Goal: Share content

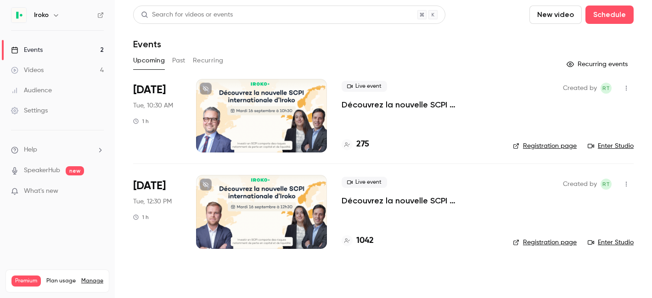
click at [283, 228] on div at bounding box center [261, 212] width 131 height 74
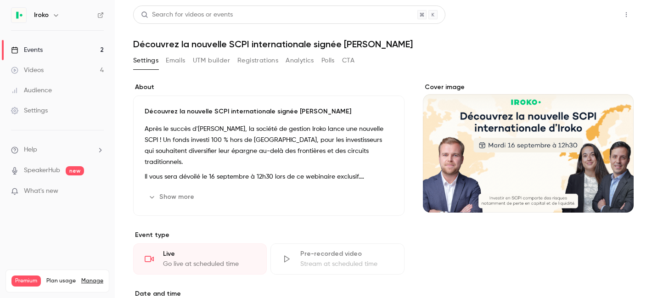
click at [590, 16] on button "Share" at bounding box center [594, 15] width 36 height 18
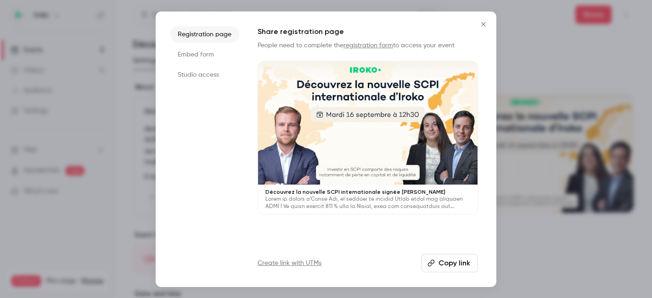
click at [449, 266] on button "Copy link" at bounding box center [450, 263] width 57 height 18
